Goal: Information Seeking & Learning: Find specific fact

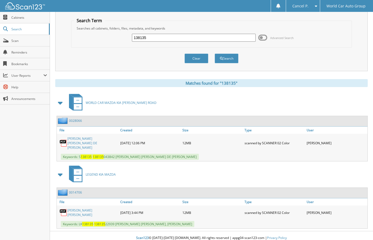
drag, startPoint x: 164, startPoint y: 33, endPoint x: 145, endPoint y: 40, distance: 19.6
click at [141, 44] on div "138135 Advanced Search" at bounding box center [211, 38] width 275 height 14
drag, startPoint x: 151, startPoint y: 39, endPoint x: 108, endPoint y: 51, distance: 44.6
click at [109, 51] on form "Search Term Searches all cabinets, folders, files, metadata, and keywords 13813…" at bounding box center [211, 44] width 281 height 52
type input "175407"
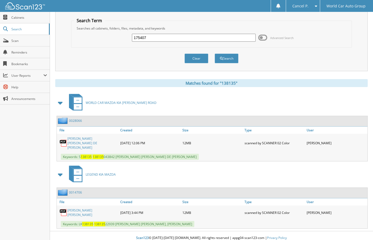
click at [214, 54] on button "Search" at bounding box center [226, 59] width 24 height 10
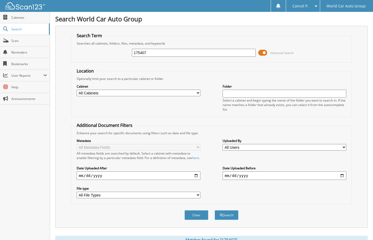
click at [259, 55] on span at bounding box center [262, 53] width 9 height 8
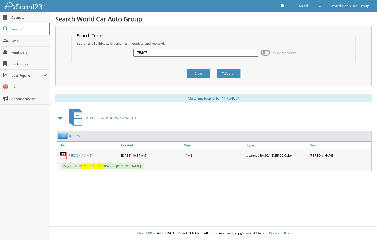
drag, startPoint x: 151, startPoint y: 55, endPoint x: 74, endPoint y: 54, distance: 77.1
click at [75, 55] on div "175407 Advanced Search" at bounding box center [213, 53] width 278 height 14
drag, startPoint x: 158, startPoint y: 46, endPoint x: 147, endPoint y: 49, distance: 11.6
click at [97, 41] on fieldset "Search Term Searches all cabinets, folders, files, metadata, and keywords 17540…" at bounding box center [213, 48] width 284 height 30
drag, startPoint x: 147, startPoint y: 48, endPoint x: 155, endPoint y: 53, distance: 8.7
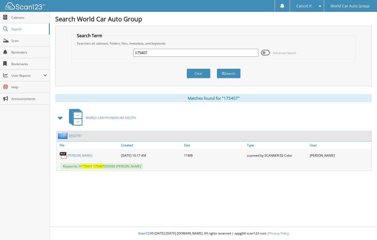
click at [147, 49] on div "175407" at bounding box center [195, 52] width 125 height 9
drag, startPoint x: 149, startPoint y: 53, endPoint x: 119, endPoint y: 48, distance: 30.0
click at [120, 51] on div "175407 Advanced Search" at bounding box center [213, 53] width 278 height 14
type input "527797"
click at [217, 69] on button "Search" at bounding box center [229, 74] width 24 height 10
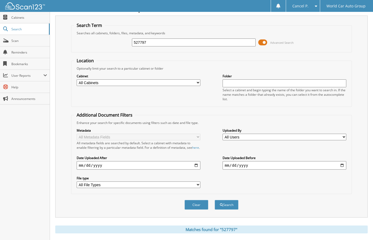
scroll to position [14, 0]
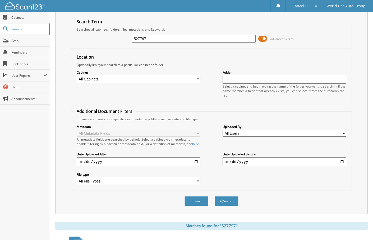
drag, startPoint x: 168, startPoint y: 38, endPoint x: 104, endPoint y: 43, distance: 63.6
click at [104, 43] on div "527797 Advanced Search" at bounding box center [211, 39] width 275 height 14
type input "129948"
click at [214, 197] on button "Search" at bounding box center [226, 202] width 24 height 10
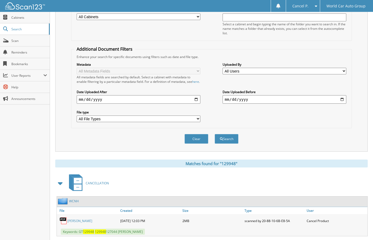
scroll to position [2, 0]
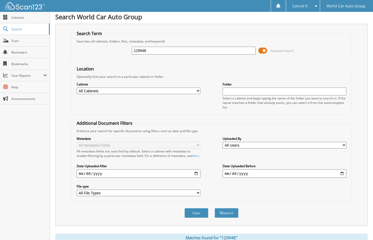
drag, startPoint x: 181, startPoint y: 55, endPoint x: 77, endPoint y: 50, distance: 104.7
click at [68, 48] on div "Search Term Searches all cabinets, folders, files, metadata, and keywords 12994…" at bounding box center [211, 125] width 312 height 202
drag, startPoint x: 158, startPoint y: 50, endPoint x: 95, endPoint y: 57, distance: 64.0
click at [95, 56] on div "129948 Advanced Search" at bounding box center [211, 51] width 275 height 14
type input "29713"
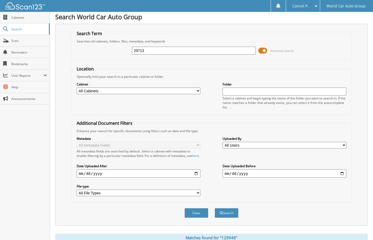
click at [214, 208] on button "Search" at bounding box center [226, 213] width 24 height 10
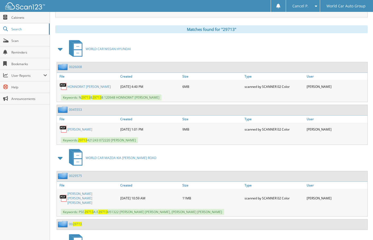
scroll to position [211, 0]
click at [86, 199] on link "NIVIA ROSA BROWN_ VINCENT PAUL BROWN" at bounding box center [92, 197] width 50 height 13
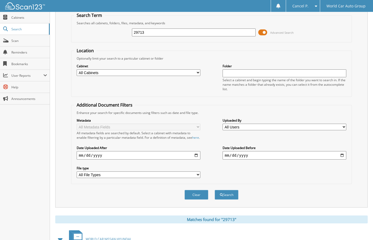
scroll to position [0, 0]
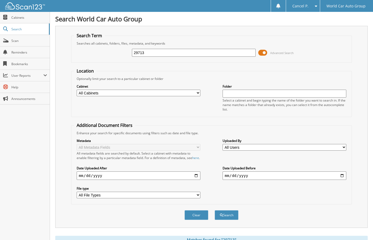
drag, startPoint x: 161, startPoint y: 54, endPoint x: 102, endPoint y: 64, distance: 59.1
click at [102, 63] on form "Search Term Searches all cabinets, folders, files, metadata, and keywords 29713…" at bounding box center [211, 129] width 281 height 193
type input "097345"
click at [214, 211] on button "Search" at bounding box center [226, 216] width 24 height 10
drag, startPoint x: 178, startPoint y: 53, endPoint x: 115, endPoint y: 68, distance: 65.2
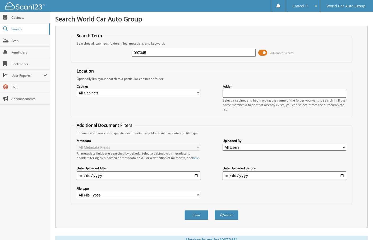
click at [116, 68] on form "Search Term Searches all cabinets, folders, files, metadata, and keywords 09734…" at bounding box center [211, 129] width 281 height 193
type input "119155"
click at [214, 211] on button "Search" at bounding box center [226, 216] width 24 height 10
drag, startPoint x: 171, startPoint y: 55, endPoint x: 89, endPoint y: 72, distance: 83.9
click at [91, 74] on form "Search Term Searches all cabinets, folders, files, metadata, and keywords 11915…" at bounding box center [211, 129] width 281 height 193
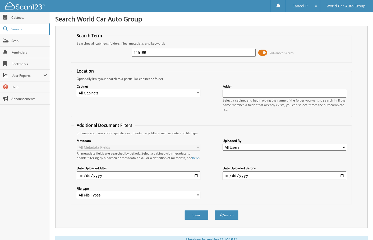
type input "7"
type input "246047"
click at [214, 211] on button "Search" at bounding box center [226, 216] width 24 height 10
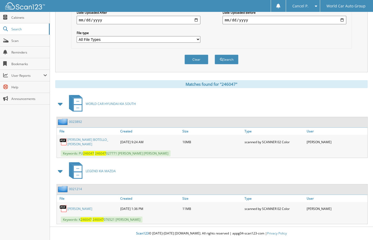
scroll to position [161, 0]
click at [86, 210] on link "BRIAN SCOTT WILBANKS" at bounding box center [79, 209] width 25 height 4
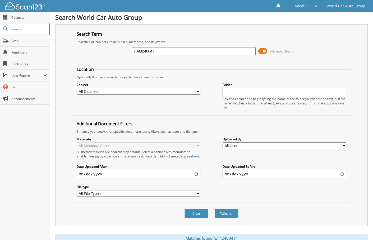
scroll to position [0, 0]
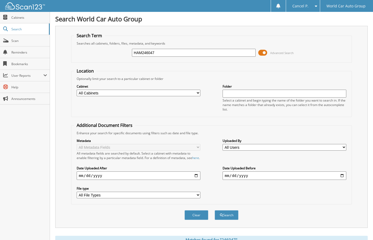
click at [208, 53] on input "HAM246047" at bounding box center [194, 53] width 124 height 8
type input "117204"
click at [214, 211] on button "Search" at bounding box center [226, 216] width 24 height 10
click at [267, 55] on span at bounding box center [262, 53] width 9 height 8
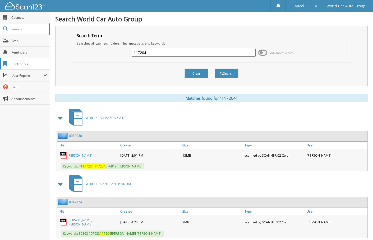
drag, startPoint x: 152, startPoint y: 51, endPoint x: 48, endPoint y: 68, distance: 106.2
click at [48, 68] on body "Cancel P. Settings Logout World Car Auto Group Close Cabinets Search" at bounding box center [186, 160] width 373 height 321
type input "028499"
click at [214, 69] on button "Search" at bounding box center [226, 74] width 24 height 10
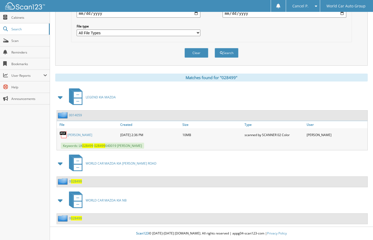
scroll to position [9, 0]
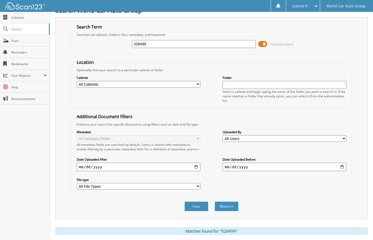
drag, startPoint x: 151, startPoint y: 48, endPoint x: 66, endPoint y: 54, distance: 84.8
click at [72, 54] on fieldset "Search Term Searches all cabinets, folders, files, metadata, and keywords 02849…" at bounding box center [211, 39] width 281 height 30
type input "557180"
click at [214, 202] on button "Search" at bounding box center [226, 207] width 24 height 10
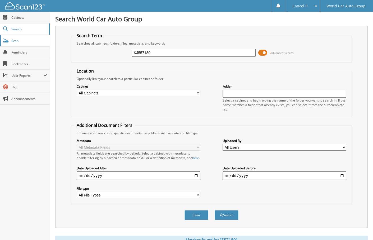
drag, startPoint x: 174, startPoint y: 53, endPoint x: 16, endPoint y: 37, distance: 158.0
click at [16, 37] on body "Cancel P. Settings Logout World Car Auto Group Close Cabinets Search" at bounding box center [186, 164] width 373 height 329
type input "557180"
click at [214, 211] on button "Search" at bounding box center [226, 216] width 24 height 10
drag, startPoint x: 166, startPoint y: 57, endPoint x: 139, endPoint y: 55, distance: 26.5
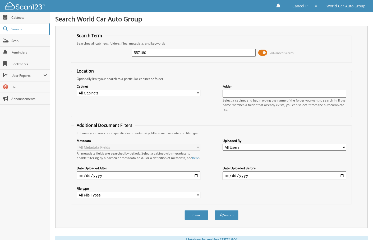
click at [139, 55] on div "557180 Advanced Search" at bounding box center [211, 53] width 275 height 14
drag, startPoint x: 156, startPoint y: 53, endPoint x: 67, endPoint y: 62, distance: 90.3
click at [73, 62] on fieldset "Search Term Searches all cabinets, folders, files, metadata, and keywords 55718…" at bounding box center [211, 48] width 281 height 30
type input "403471"
click at [214, 211] on button "Search" at bounding box center [226, 216] width 24 height 10
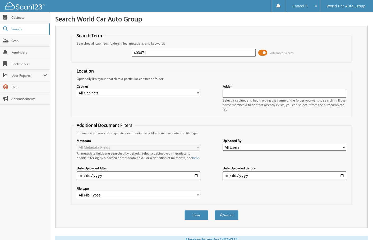
drag, startPoint x: 208, startPoint y: 52, endPoint x: 92, endPoint y: 63, distance: 116.5
click at [93, 63] on form "Search Term Searches all cabinets, folders, files, metadata, and keywords 40347…" at bounding box center [211, 129] width 281 height 193
type input "149144"
click at [214, 211] on button "Search" at bounding box center [226, 216] width 24 height 10
drag, startPoint x: 147, startPoint y: 51, endPoint x: 97, endPoint y: 60, distance: 50.7
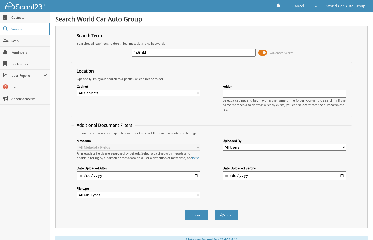
click at [97, 60] on div "149144 Advanced Search" at bounding box center [211, 53] width 275 height 14
type input "605237"
click at [214, 211] on button "Search" at bounding box center [226, 216] width 24 height 10
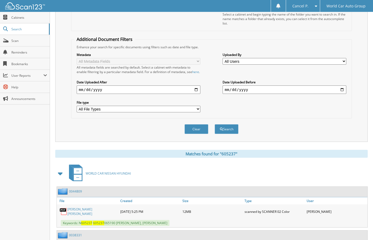
scroll to position [14, 0]
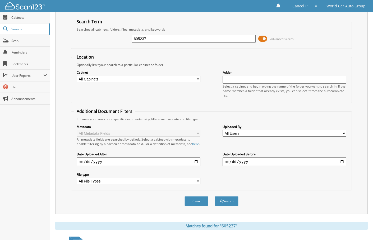
drag, startPoint x: 151, startPoint y: 34, endPoint x: 125, endPoint y: 43, distance: 27.6
click at [115, 40] on div "605237 Advanced Search" at bounding box center [211, 39] width 275 height 14
drag, startPoint x: 153, startPoint y: 40, endPoint x: 76, endPoint y: 53, distance: 78.7
click at [77, 52] on form "Search Term Searches all cabinets, folders, files, metadata, and keywords 60523…" at bounding box center [211, 115] width 281 height 193
type input "268546"
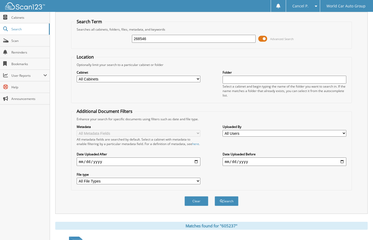
click at [214, 197] on button "Search" at bounding box center [226, 202] width 24 height 10
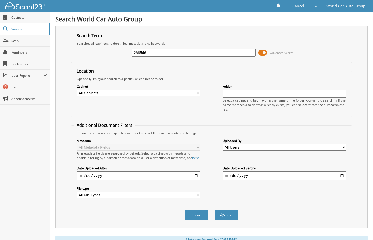
drag, startPoint x: 177, startPoint y: 54, endPoint x: 59, endPoint y: 66, distance: 117.9
click at [59, 65] on div "Search Term Searches all cabinets, folders, files, metadata, and keywords 26854…" at bounding box center [211, 127] width 312 height 202
type input "116316"
click at [214, 211] on button "Search" at bounding box center [226, 216] width 24 height 10
drag, startPoint x: 155, startPoint y: 52, endPoint x: 71, endPoint y: 69, distance: 85.7
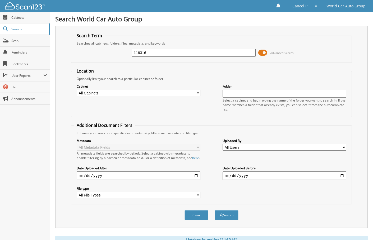
click at [71, 68] on div "Search Term Searches all cabinets, folders, files, metadata, and keywords 11631…" at bounding box center [211, 127] width 312 height 202
type input "116316"
click at [214, 211] on button "Search" at bounding box center [226, 216] width 24 height 10
drag, startPoint x: 165, startPoint y: 50, endPoint x: 93, endPoint y: 57, distance: 72.2
click at [93, 56] on div "WCHK116316 Advanced Search" at bounding box center [211, 53] width 275 height 14
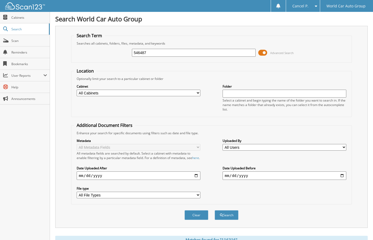
type input "546487"
click at [214, 211] on button "Search" at bounding box center [226, 216] width 24 height 10
drag, startPoint x: 159, startPoint y: 53, endPoint x: 115, endPoint y: 60, distance: 44.9
click at [115, 59] on div "546487 Advanced Search" at bounding box center [211, 53] width 275 height 14
type input "116316"
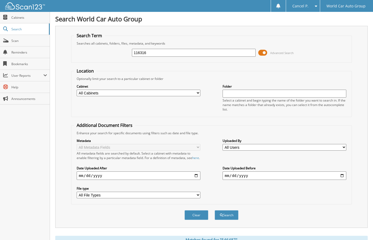
click at [214, 211] on button "Search" at bounding box center [226, 216] width 24 height 10
click at [260, 52] on span at bounding box center [262, 53] width 9 height 8
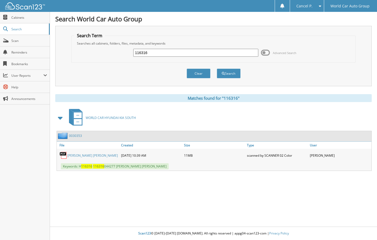
drag, startPoint x: 165, startPoint y: 53, endPoint x: 67, endPoint y: 76, distance: 100.2
click at [78, 73] on form "Search Term Searches all cabinets, folders, files, metadata, and keywords 11631…" at bounding box center [213, 59] width 284 height 52
type input "875649"
click at [217, 69] on button "Search" at bounding box center [229, 74] width 24 height 10
